Goal: Use online tool/utility: Utilize a website feature to perform a specific function

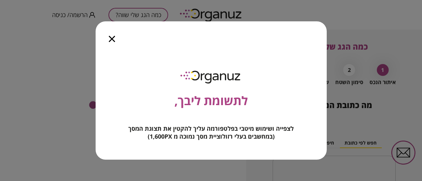
click at [110, 36] on icon "button" at bounding box center [112, 39] width 6 height 6
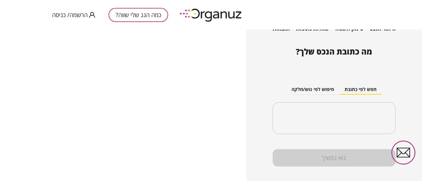
scroll to position [64, 0]
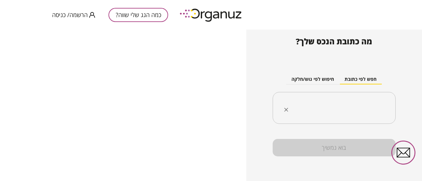
click at [352, 110] on input "text" at bounding box center [336, 108] width 102 height 16
click at [344, 107] on input "**********" at bounding box center [336, 108] width 102 height 16
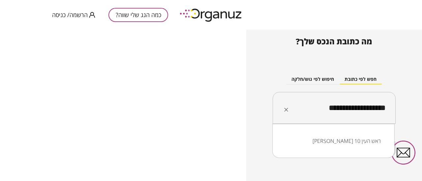
click at [344, 144] on li "[PERSON_NAME] 10 ראש העין" at bounding box center [333, 141] width 105 height 12
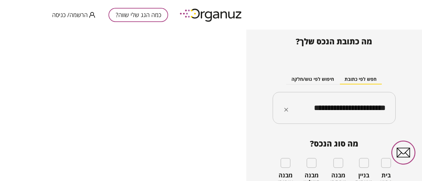
scroll to position [96, 0]
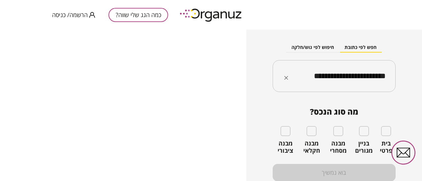
type input "**********"
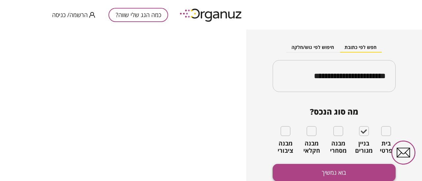
click at [325, 176] on button "בוא נמשיך" at bounding box center [333, 172] width 123 height 17
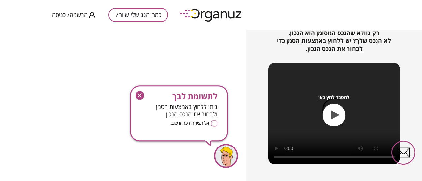
click at [214, 127] on div "לתשומת לבך ניתן ללחוץ באמצעות הסמן ולבחור את הנכס הנכון אל תציג הודעה זו שוב. L…" at bounding box center [179, 114] width 98 height 56
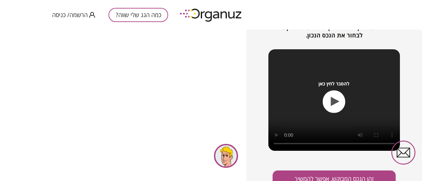
scroll to position [116, 0]
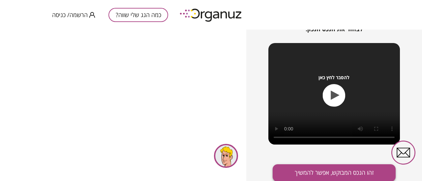
click at [331, 175] on button "זהו הנכס המבוקש, אפשר להמשיך" at bounding box center [333, 173] width 123 height 17
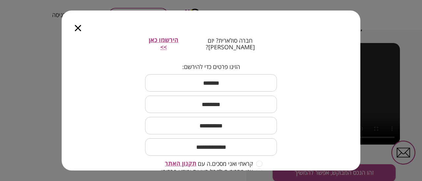
scroll to position [99, 0]
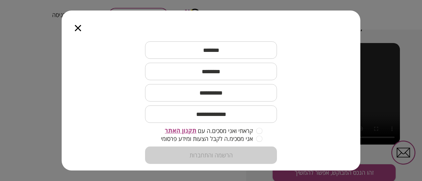
click at [81, 26] on div at bounding box center [78, 25] width 33 height 28
click at [78, 27] on icon "button" at bounding box center [78, 28] width 6 height 6
